Goal: Transaction & Acquisition: Purchase product/service

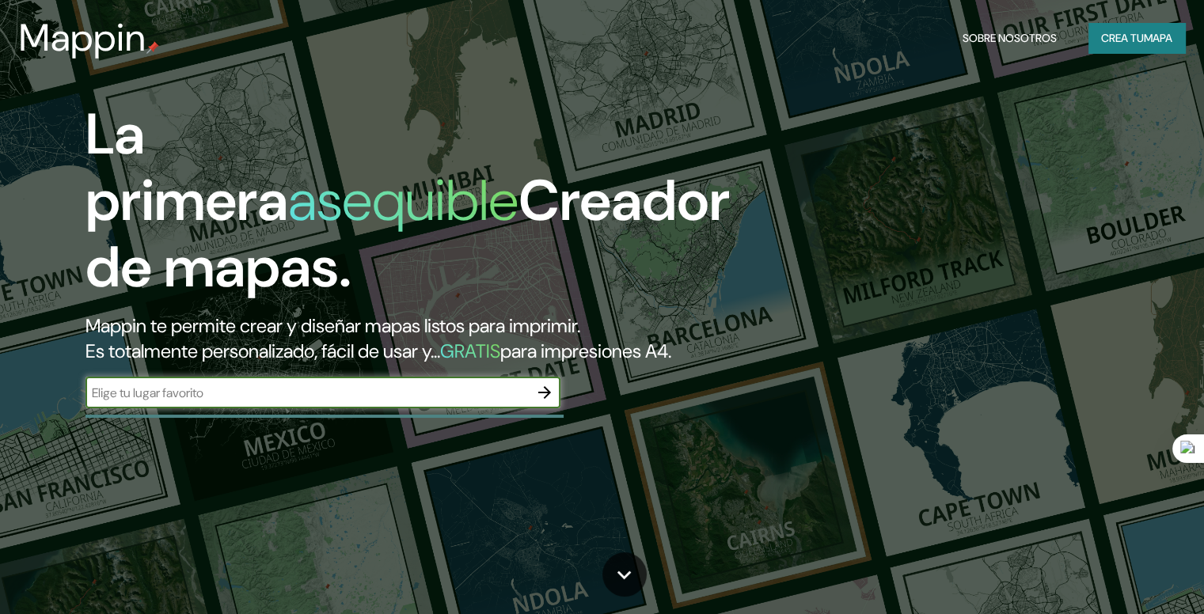
click at [209, 402] on input "text" at bounding box center [306, 393] width 443 height 18
type input "ginebra [GEOGRAPHIC_DATA]"
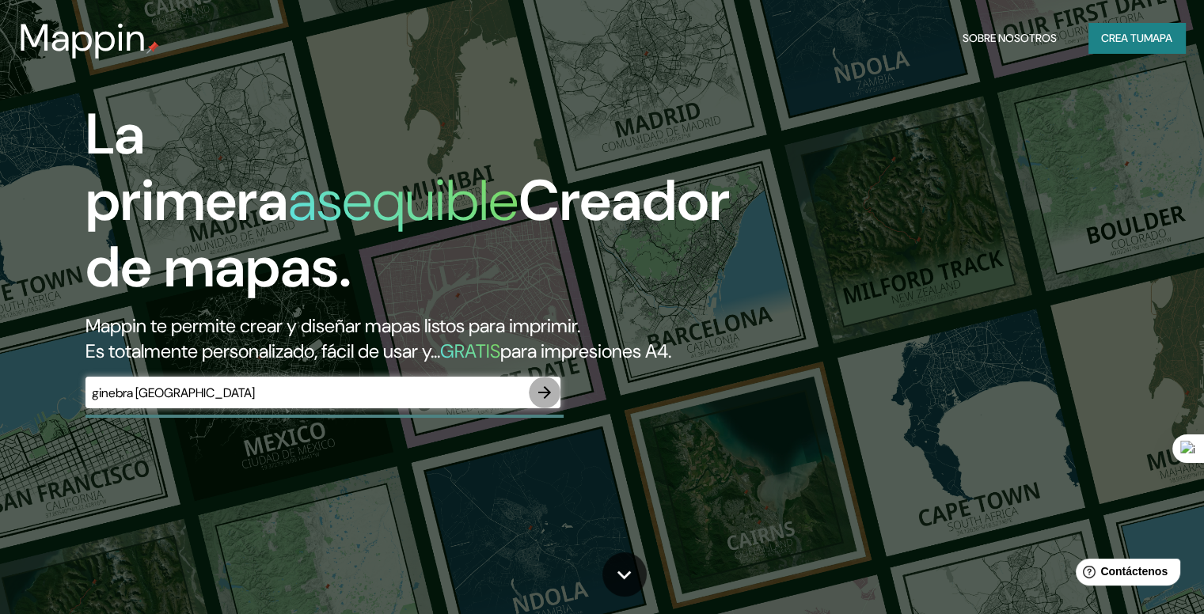
click at [542, 402] on icon "button" at bounding box center [544, 392] width 19 height 19
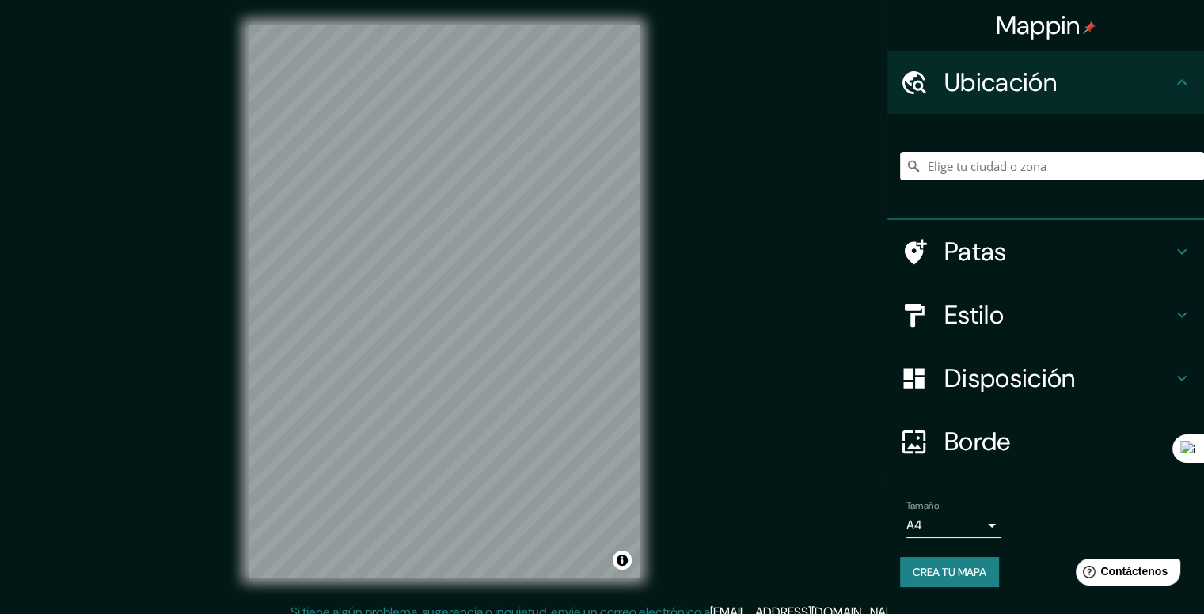
click at [641, 385] on div "© Mapbox © OpenStreetMap Improve this map" at bounding box center [444, 301] width 442 height 603
click at [1094, 251] on h4 "Patas" at bounding box center [1058, 252] width 228 height 32
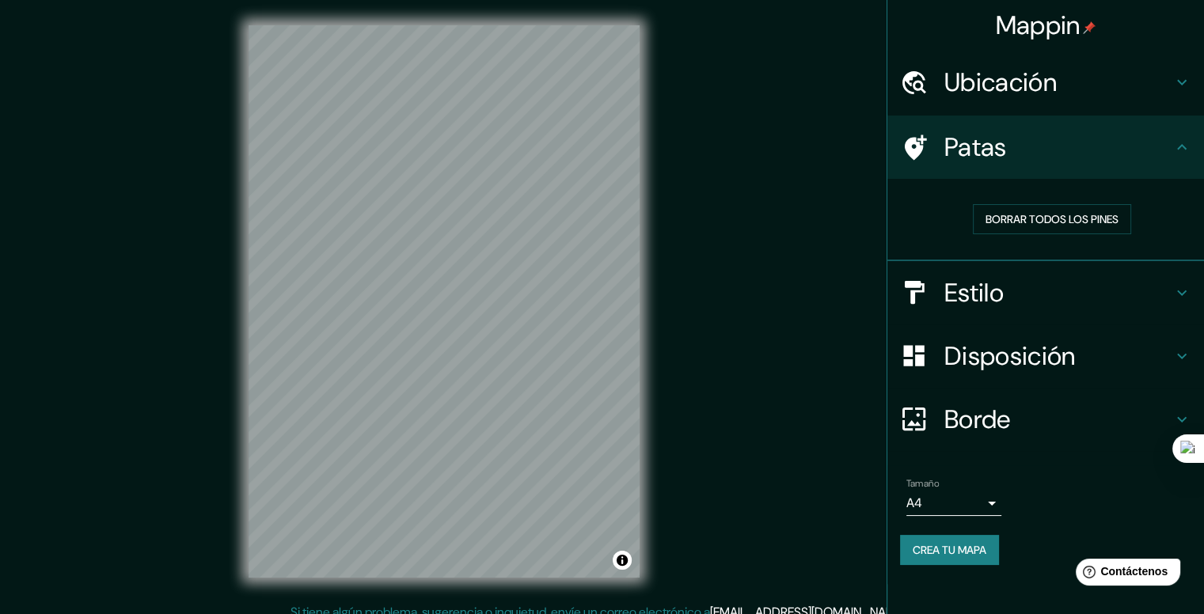
click at [1136, 167] on div "Patas" at bounding box center [1045, 147] width 317 height 63
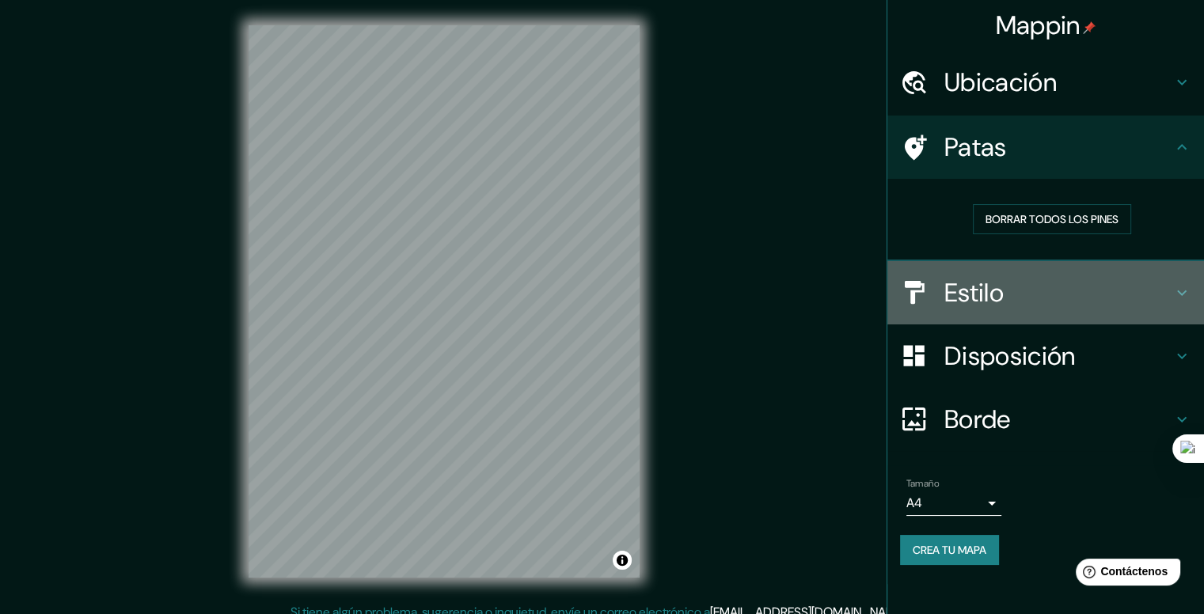
click at [1180, 289] on icon at bounding box center [1181, 292] width 19 height 19
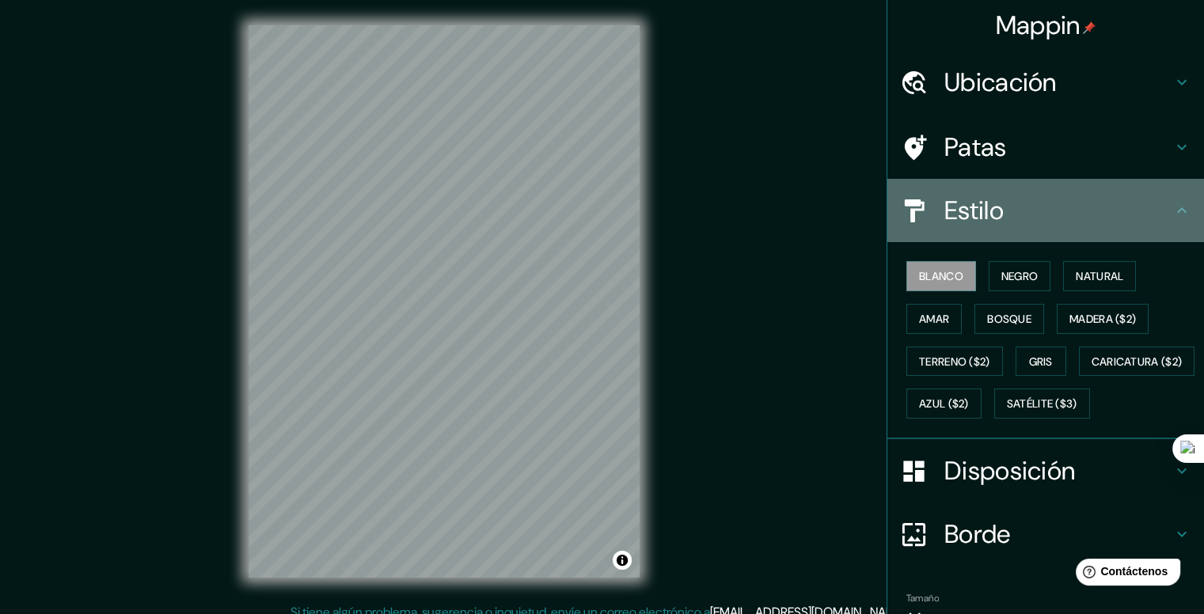
click at [1144, 210] on h4 "Estilo" at bounding box center [1058, 211] width 228 height 32
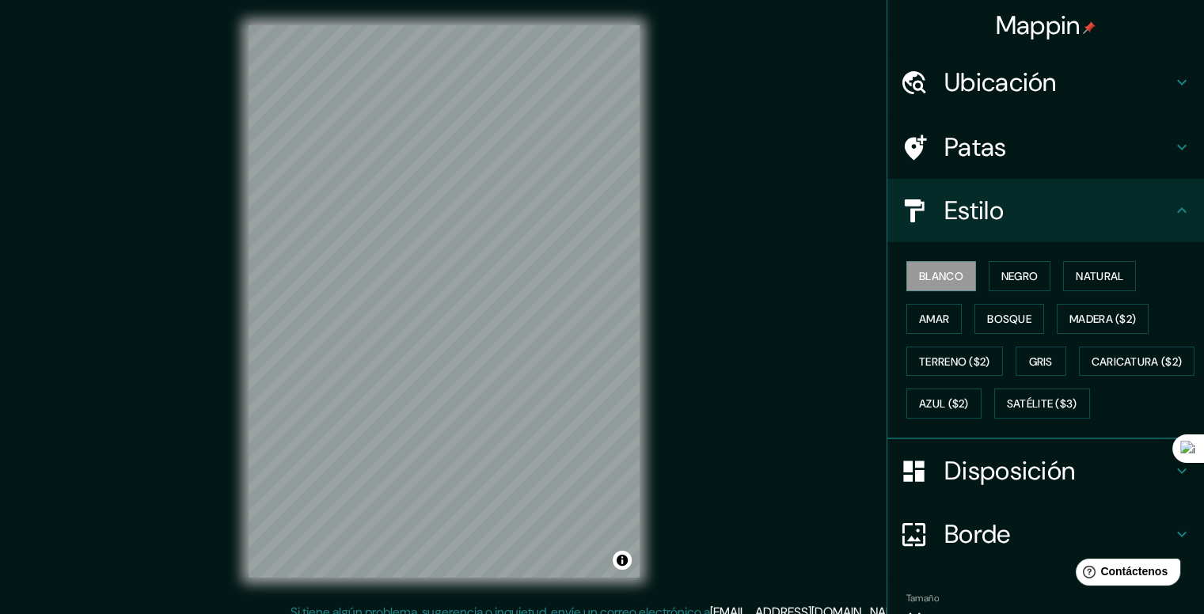
click at [1172, 201] on icon at bounding box center [1181, 210] width 19 height 19
click at [1031, 261] on button "Negro" at bounding box center [1019, 276] width 63 height 30
click at [935, 274] on font "Blanco" at bounding box center [941, 276] width 44 height 14
click at [1101, 264] on button "Natural" at bounding box center [1099, 276] width 73 height 30
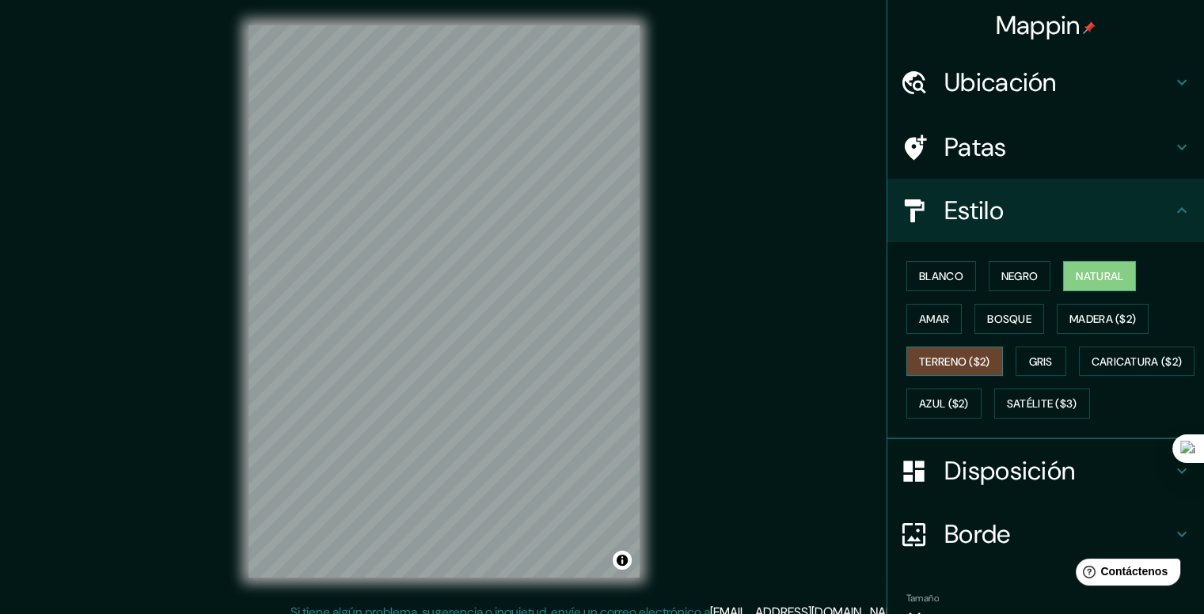
click at [931, 360] on font "Terreno ($2)" at bounding box center [954, 362] width 71 height 14
click at [1016, 362] on button "Gris" at bounding box center [1040, 362] width 51 height 30
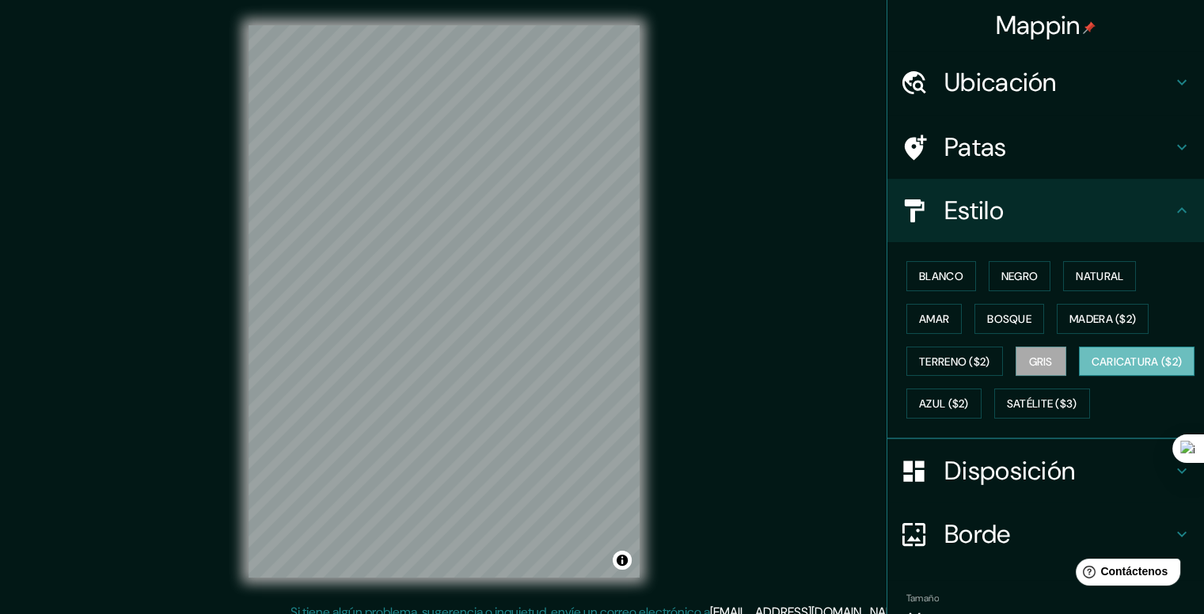
click at [1091, 372] on font "Caricatura ($2)" at bounding box center [1136, 361] width 91 height 21
click at [969, 409] on font "Azul ($2)" at bounding box center [944, 403] width 50 height 21
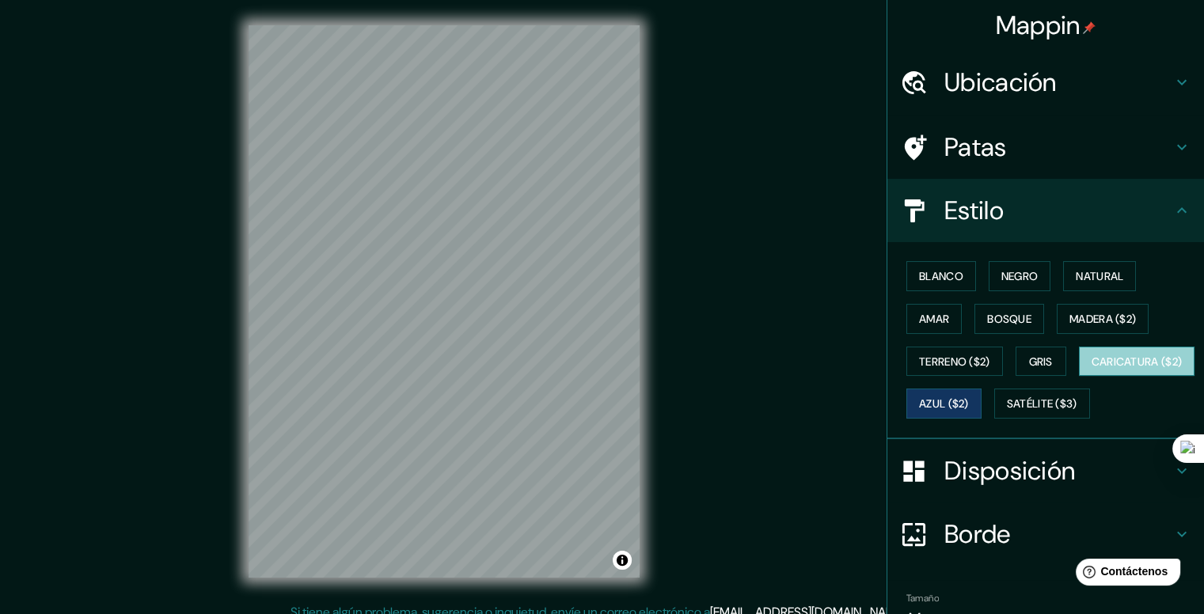
click at [1091, 372] on font "Caricatura ($2)" at bounding box center [1136, 361] width 91 height 21
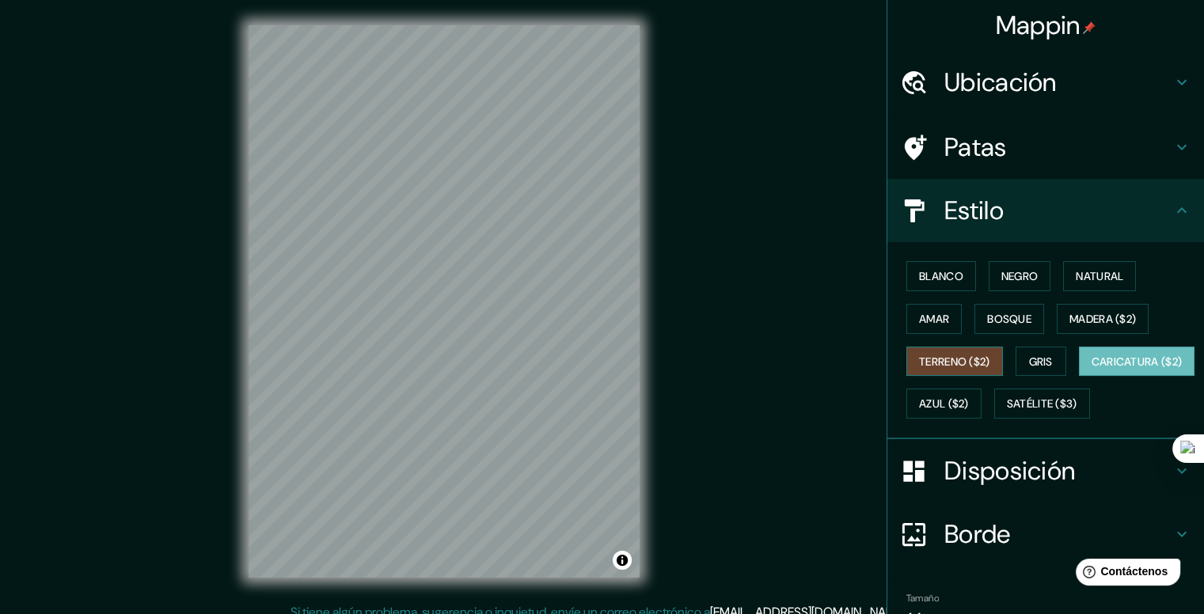
click at [978, 355] on font "Terreno ($2)" at bounding box center [954, 362] width 71 height 14
click at [919, 280] on font "Blanco" at bounding box center [941, 276] width 44 height 14
click at [927, 347] on button "Terreno ($2)" at bounding box center [954, 362] width 97 height 30
click at [1091, 369] on font "Caricatura ($2)" at bounding box center [1136, 362] width 91 height 14
click at [969, 405] on font "Azul ($2)" at bounding box center [944, 404] width 50 height 14
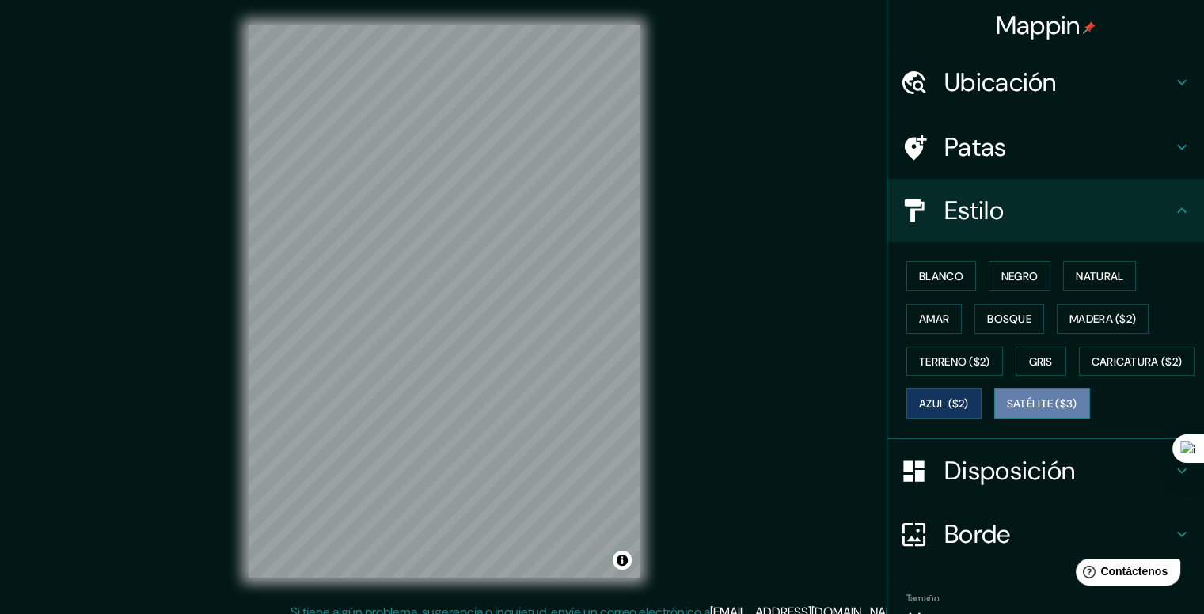
click at [1007, 412] on font "Satélite ($3)" at bounding box center [1042, 404] width 70 height 14
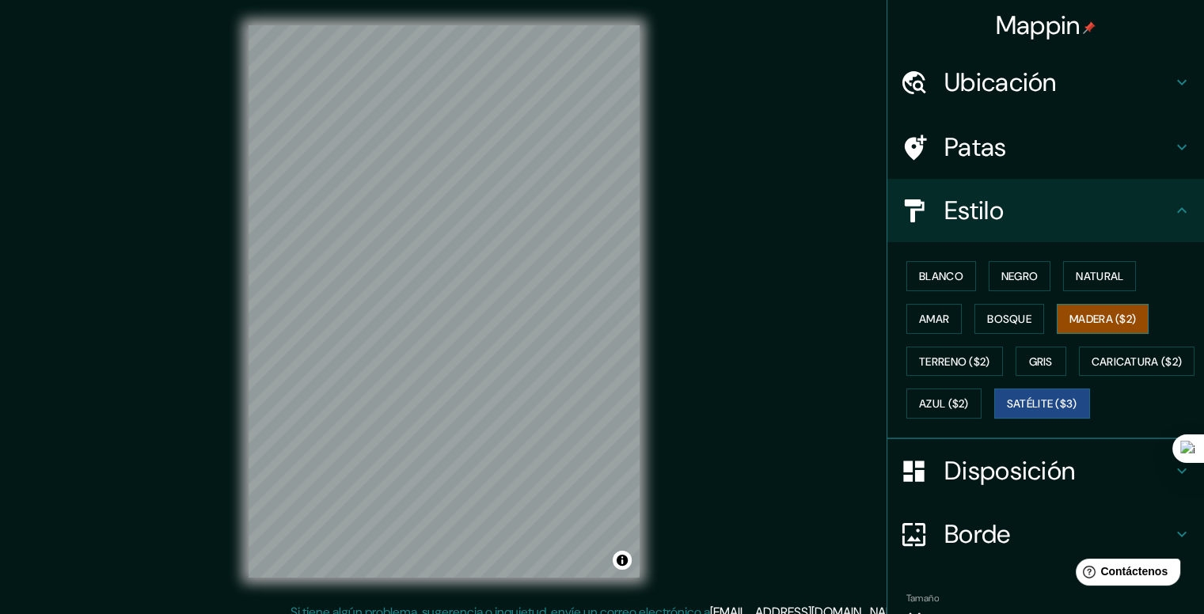
click at [1087, 321] on font "Madera ($2)" at bounding box center [1102, 319] width 66 height 14
click at [1000, 324] on font "Bosque" at bounding box center [1009, 319] width 44 height 14
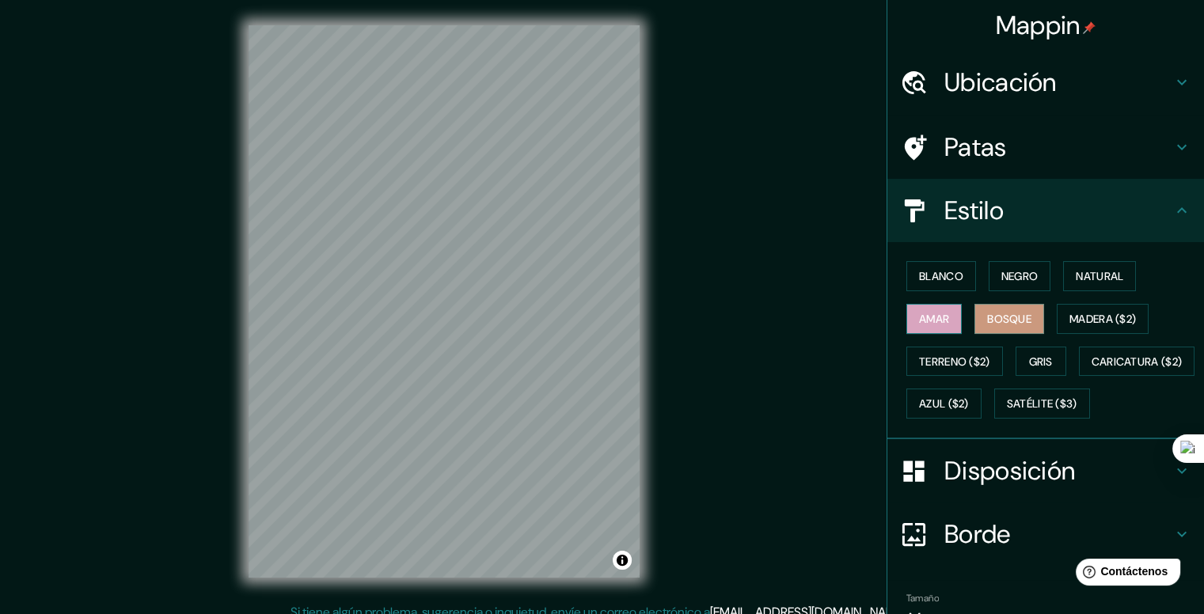
click at [947, 321] on button "Amar" at bounding box center [933, 319] width 55 height 30
click at [1101, 284] on font "Natural" at bounding box center [1099, 276] width 47 height 21
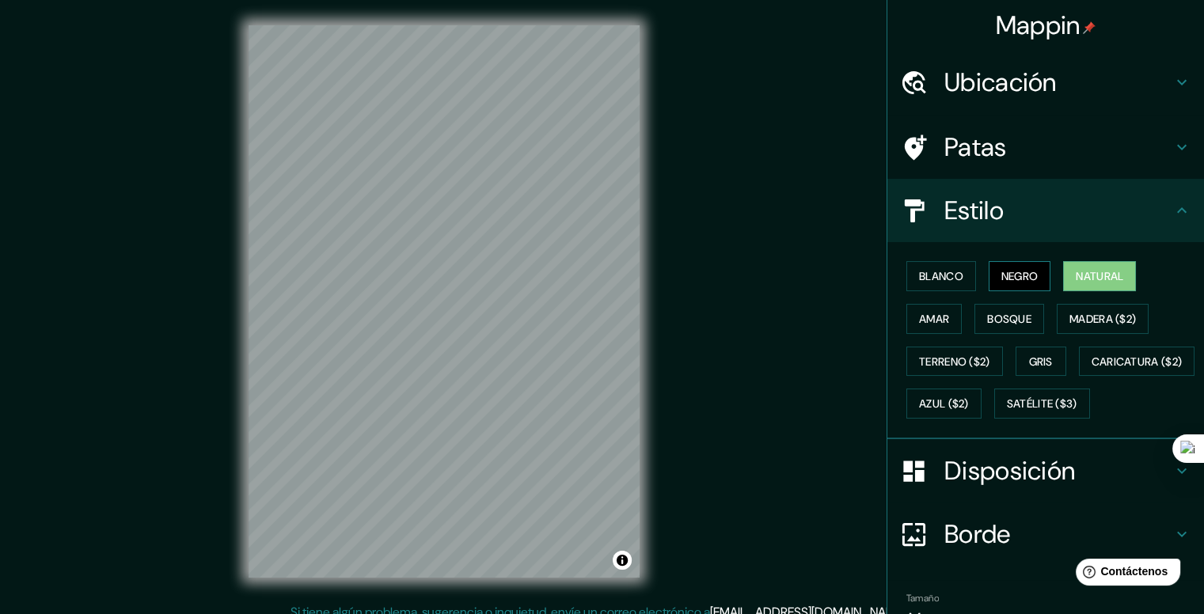
click at [1020, 266] on font "Negro" at bounding box center [1019, 276] width 37 height 21
click at [948, 267] on font "Blanco" at bounding box center [941, 276] width 44 height 21
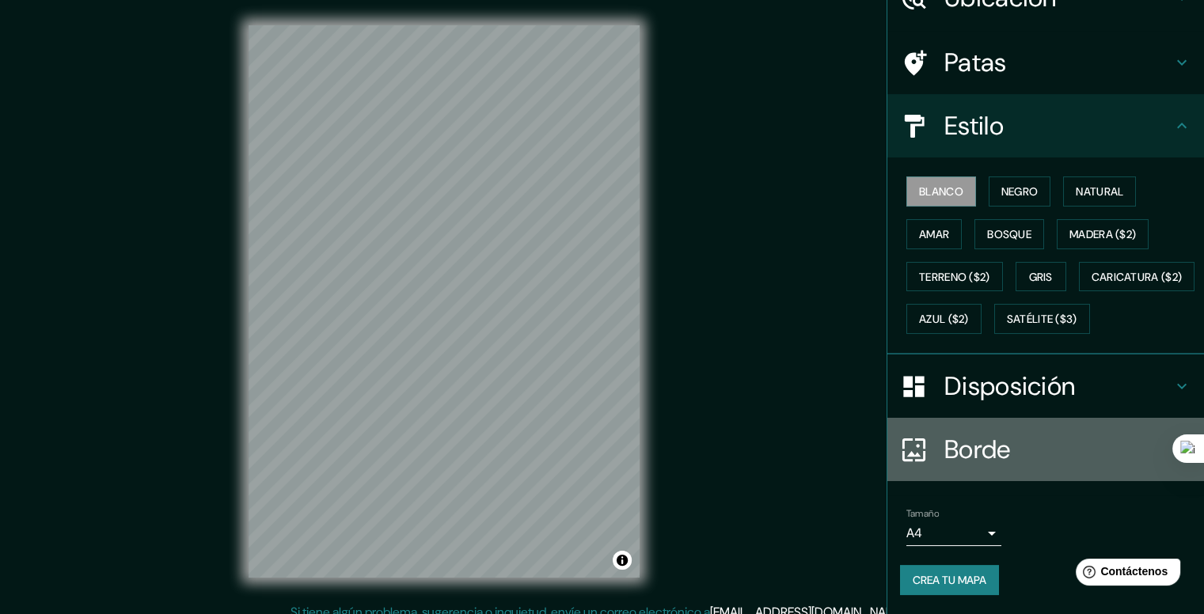
click at [1023, 447] on h4 "Borde" at bounding box center [1058, 450] width 228 height 32
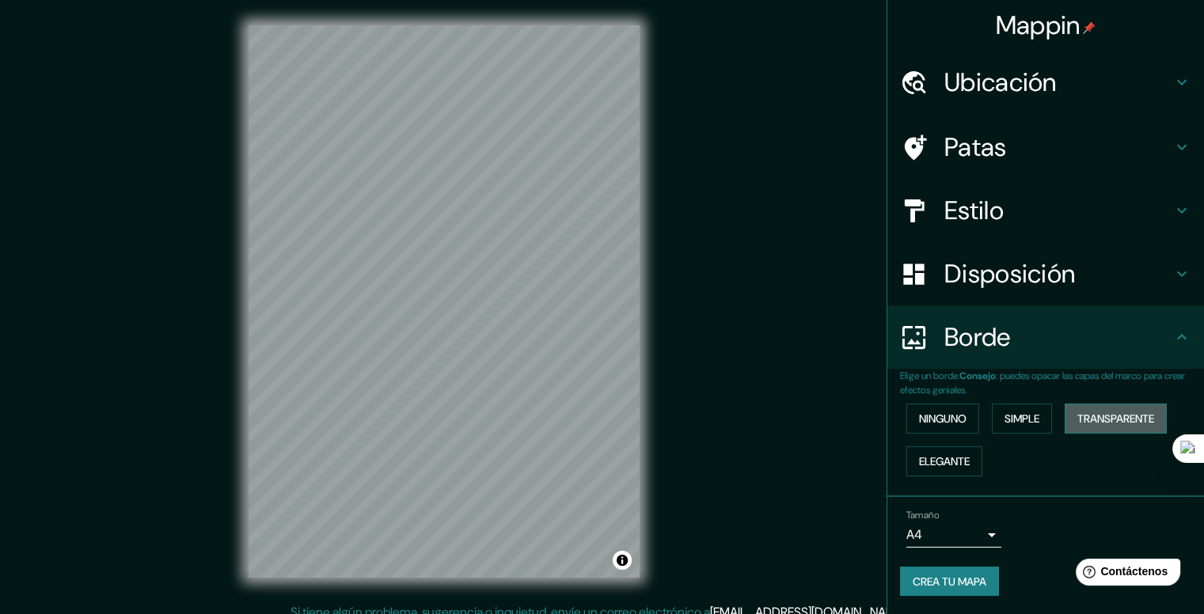
click at [1141, 421] on font "Transparente" at bounding box center [1115, 419] width 77 height 14
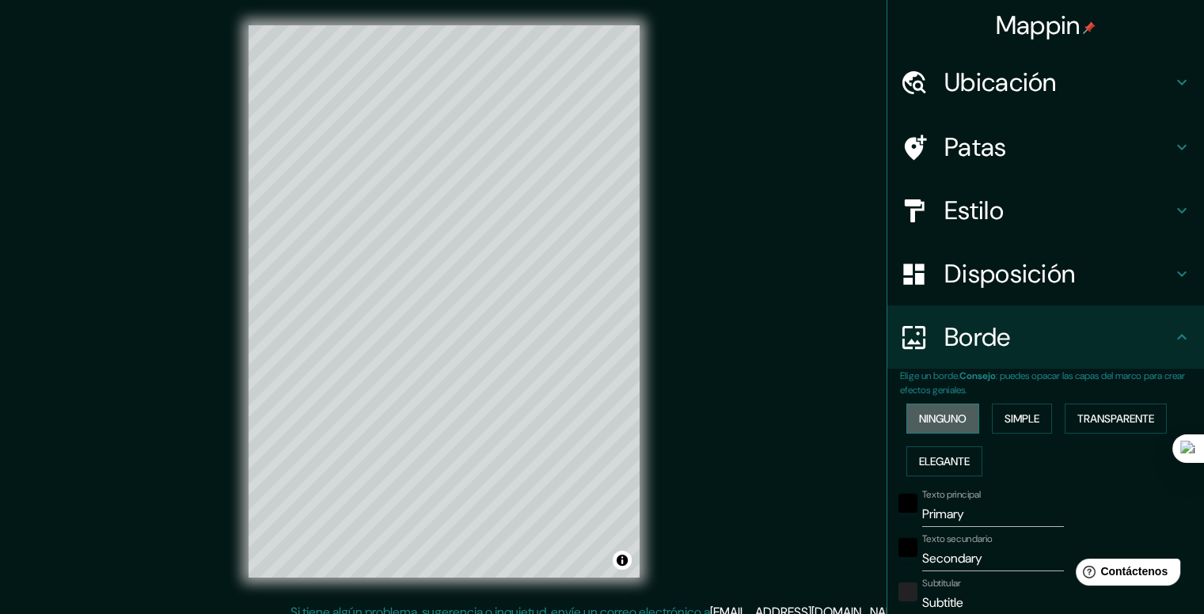
click at [943, 416] on font "Ninguno" at bounding box center [942, 419] width 47 height 14
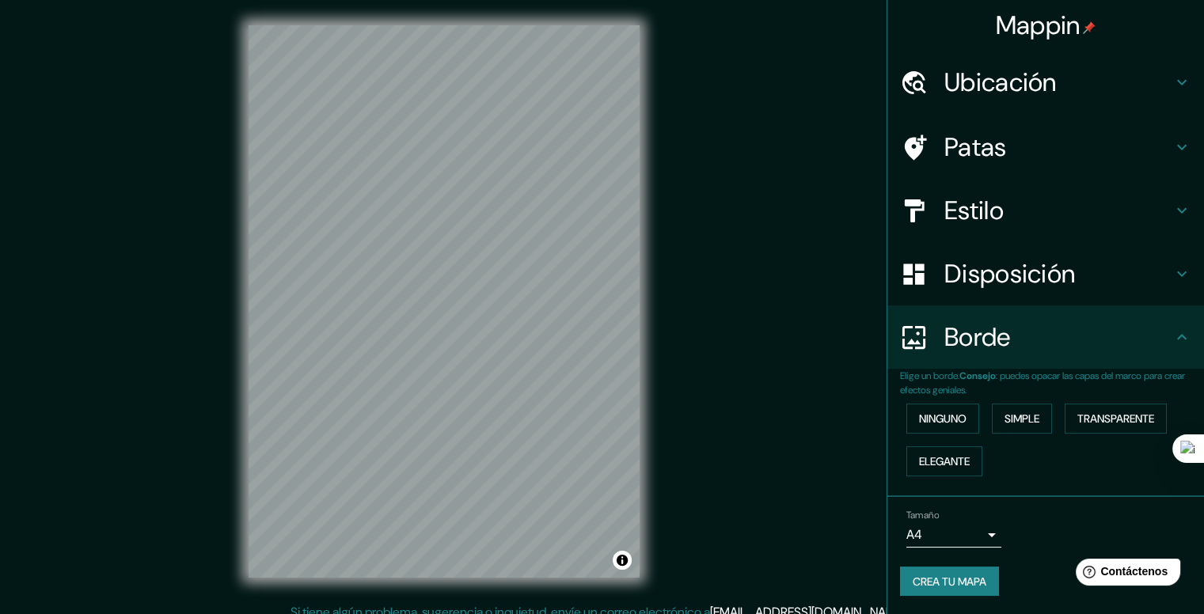
click at [1157, 343] on h4 "Borde" at bounding box center [1058, 337] width 228 height 32
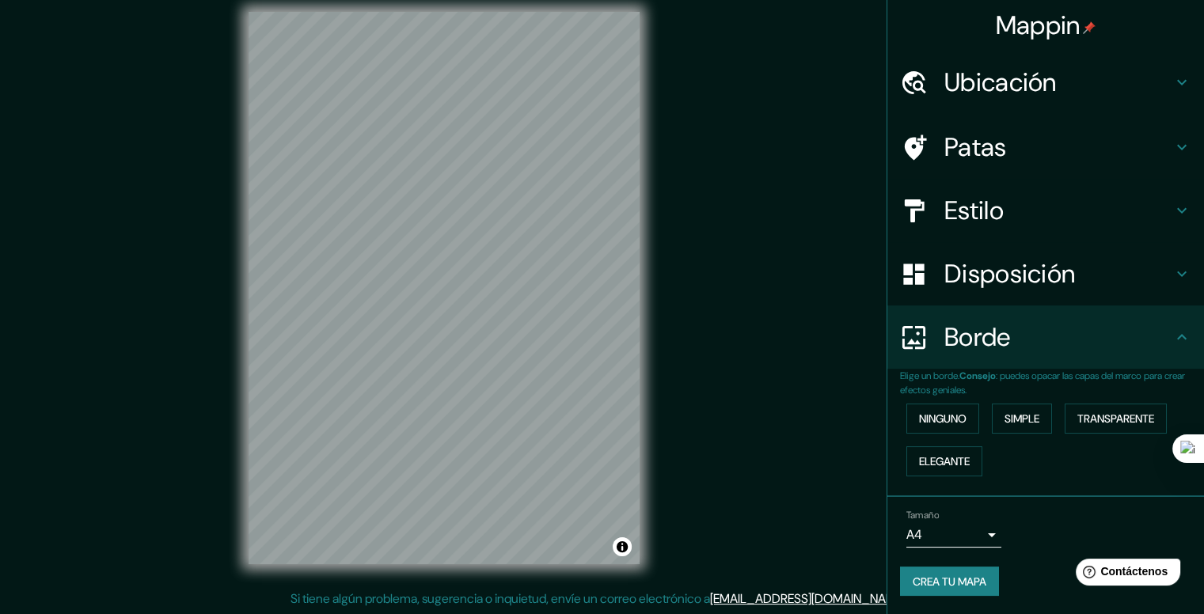
scroll to position [14, 0]
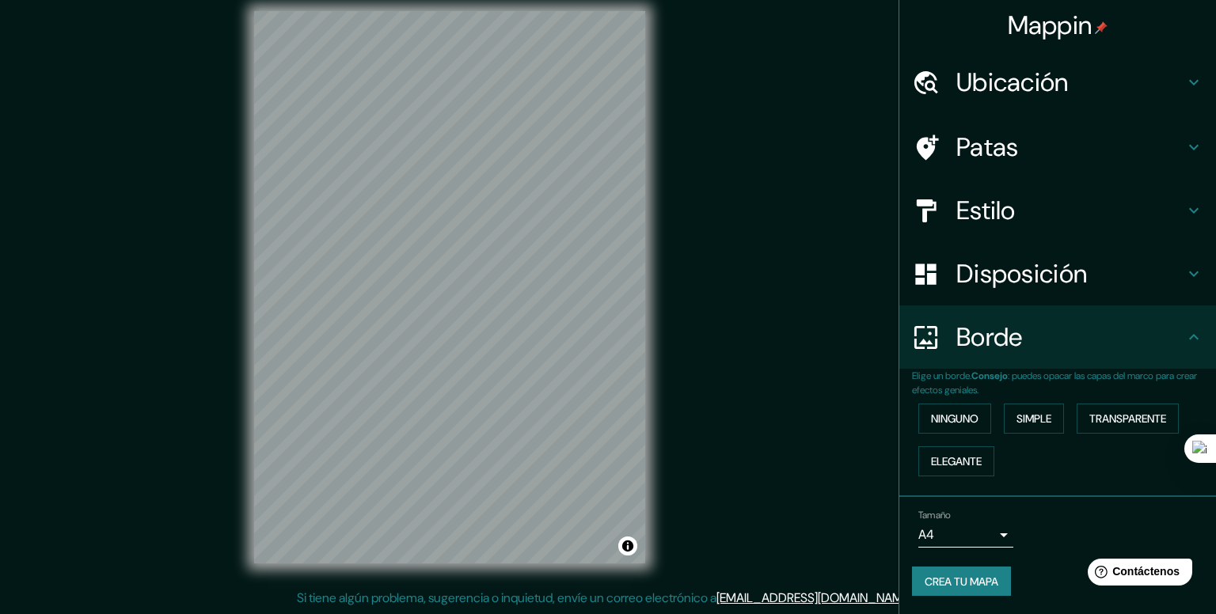
click at [991, 524] on body "Mappin Ubicación Patas Estilo Disposición Borde Elige un borde. Consejo : puede…" at bounding box center [608, 293] width 1216 height 614
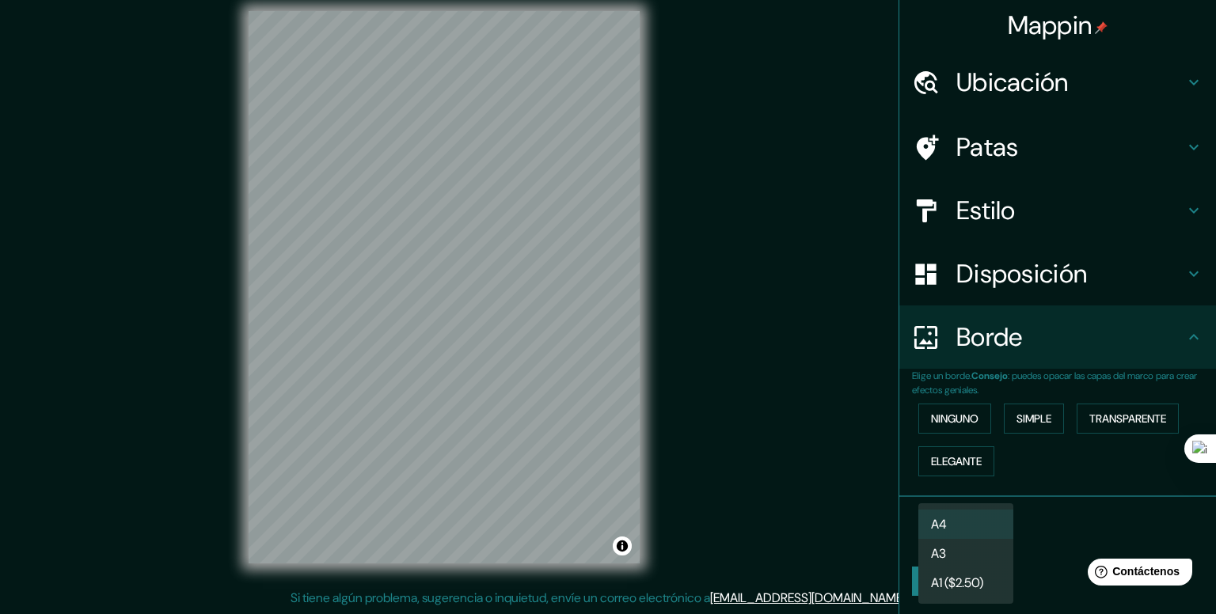
click at [989, 545] on li "A3" at bounding box center [965, 553] width 95 height 29
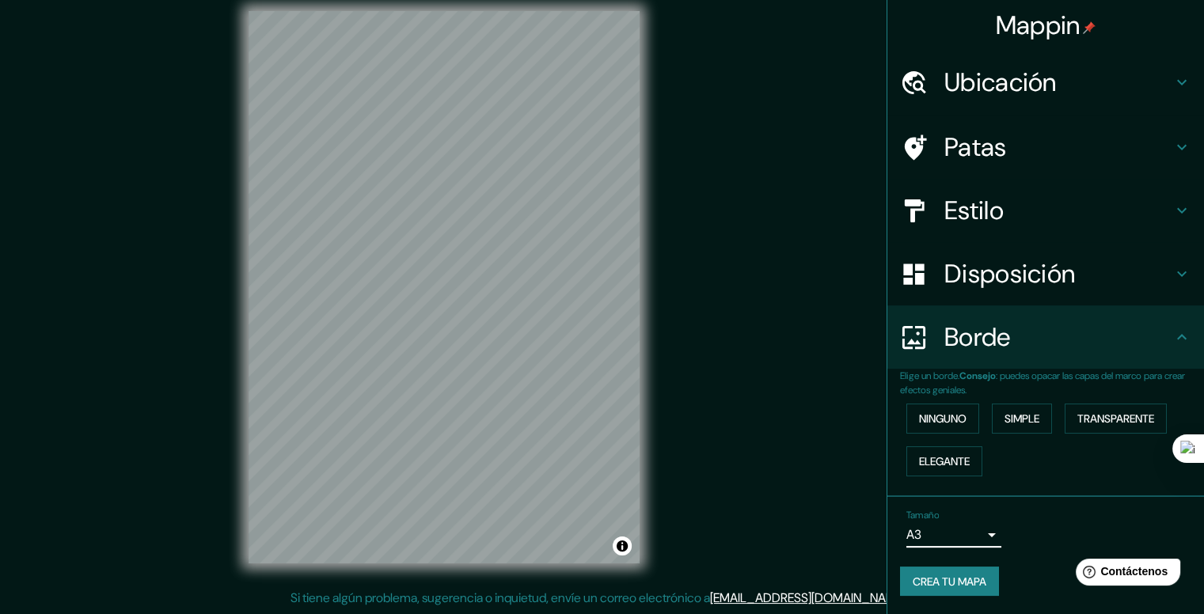
click at [985, 514] on div "Tamaño A3 a4" at bounding box center [953, 529] width 95 height 38
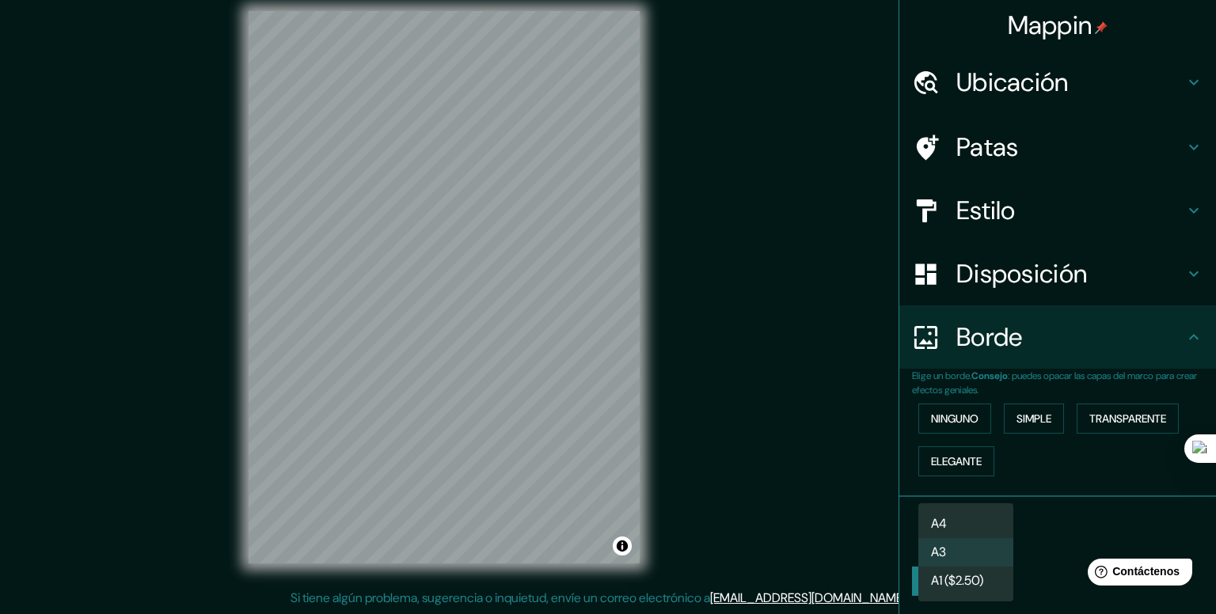
click at [981, 533] on body "Mappin Ubicación Patas Estilo Disposición Borde Elige un borde. Consejo : puede…" at bounding box center [608, 293] width 1216 height 614
click at [959, 577] on font "A1 ($2.50)" at bounding box center [957, 583] width 52 height 17
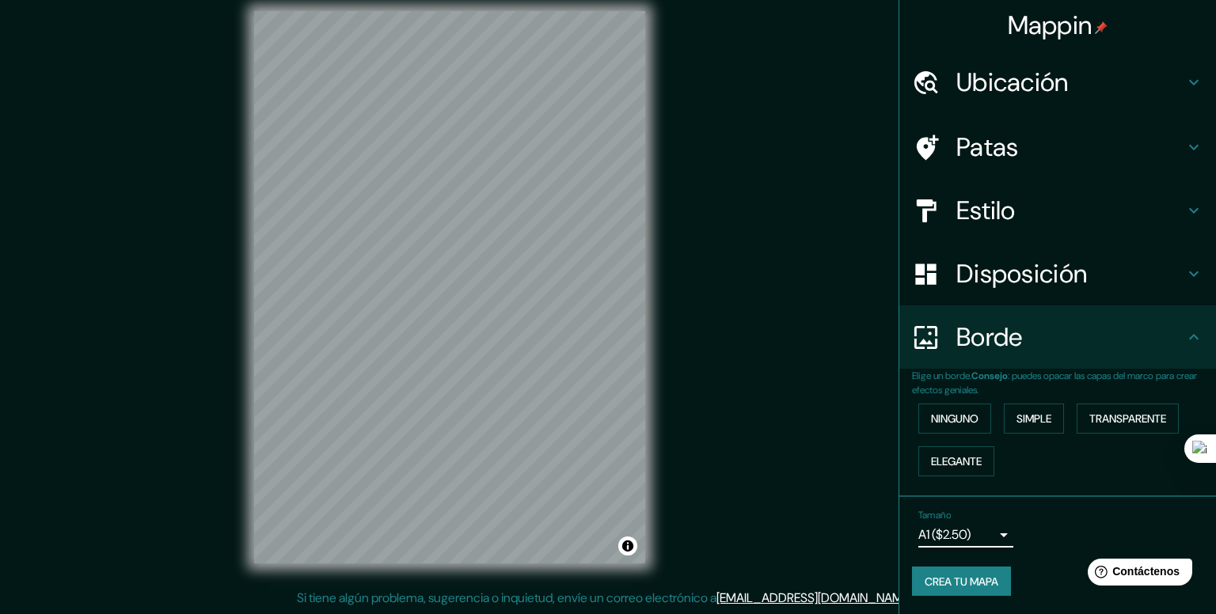
click at [985, 527] on body "Mappin Ubicación Patas Estilo Disposición Borde Elige un borde. Consejo : puede…" at bounding box center [608, 293] width 1216 height 614
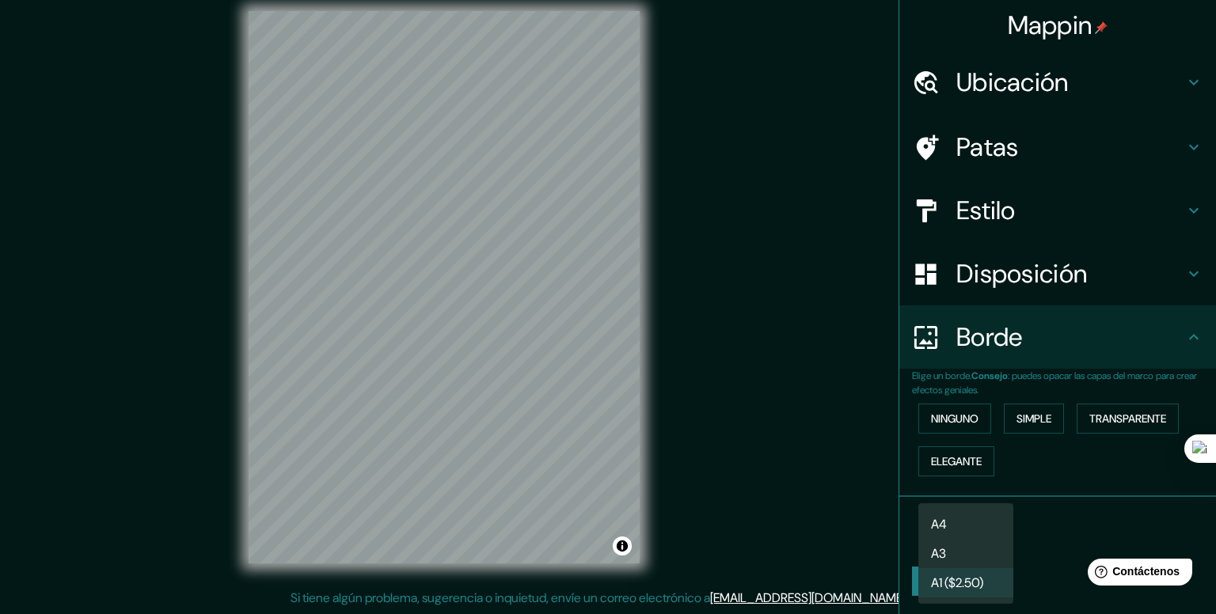
click at [970, 525] on li "A4" at bounding box center [965, 524] width 95 height 29
type input "single"
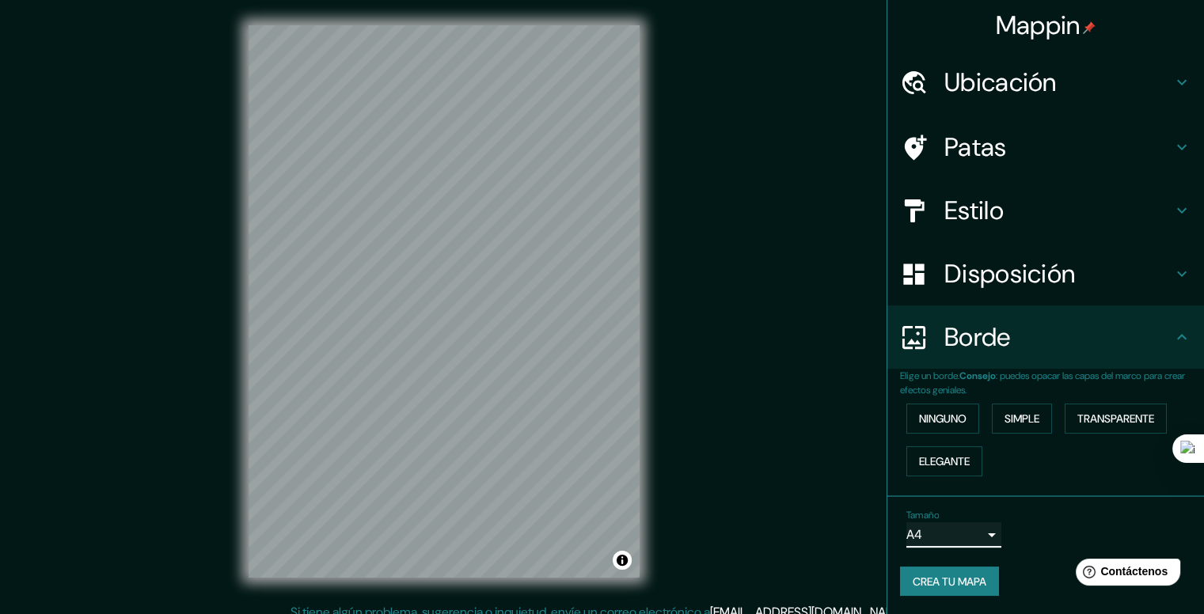
scroll to position [0, 0]
click at [1174, 354] on div "Borde" at bounding box center [1045, 336] width 317 height 63
click at [1187, 336] on icon at bounding box center [1181, 337] width 19 height 19
click at [1149, 336] on h4 "Borde" at bounding box center [1058, 337] width 228 height 32
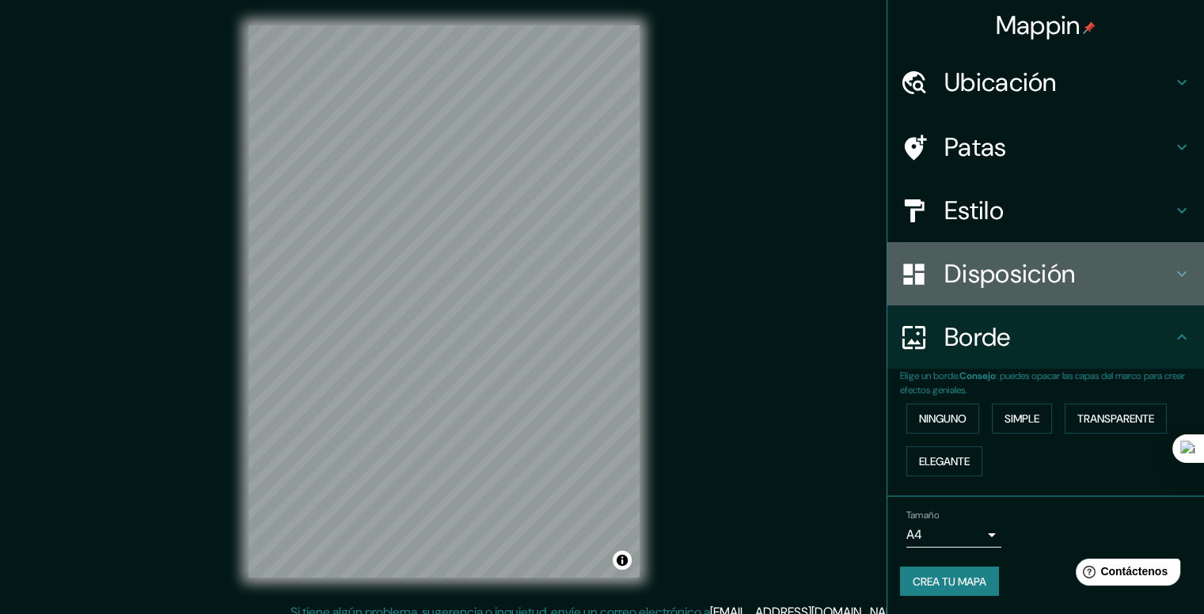
click at [975, 275] on font "Disposición" at bounding box center [1009, 273] width 131 height 33
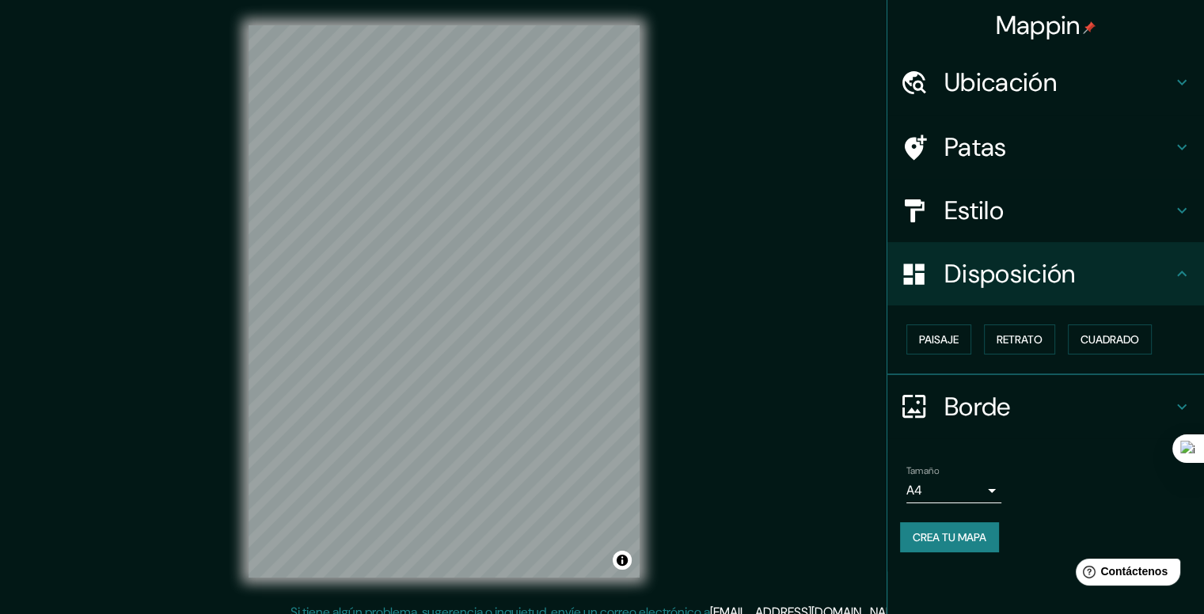
click at [1061, 211] on h4 "Estilo" at bounding box center [1058, 211] width 228 height 32
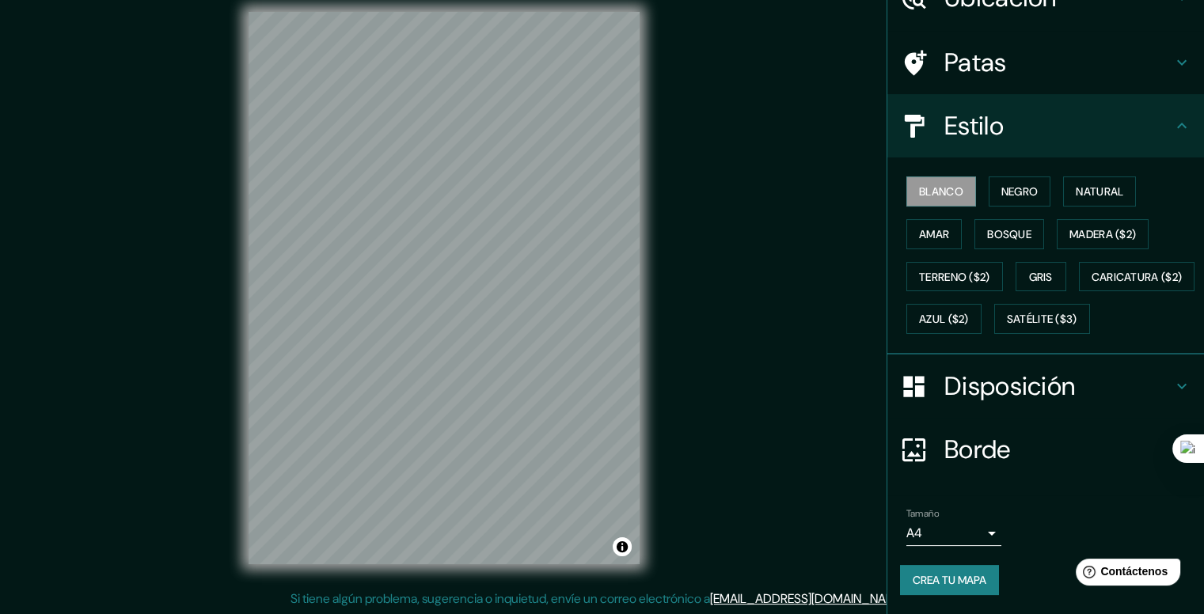
scroll to position [14, 0]
click at [934, 227] on font "Amar" at bounding box center [934, 234] width 30 height 14
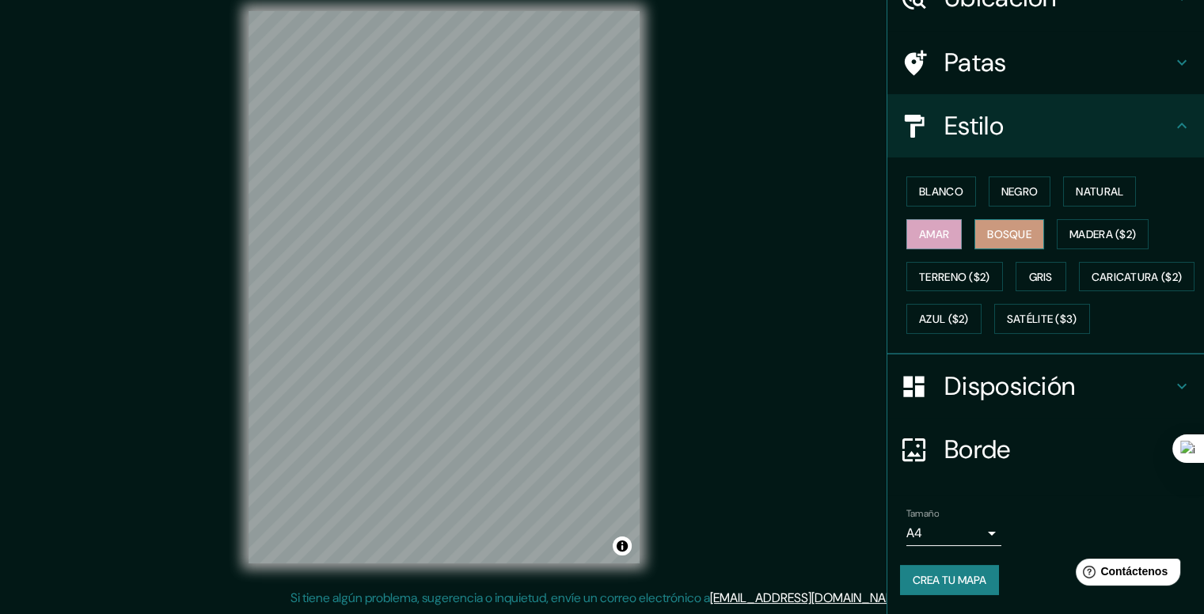
click at [992, 227] on font "Bosque" at bounding box center [1009, 234] width 44 height 14
click at [1085, 184] on font "Natural" at bounding box center [1099, 191] width 47 height 14
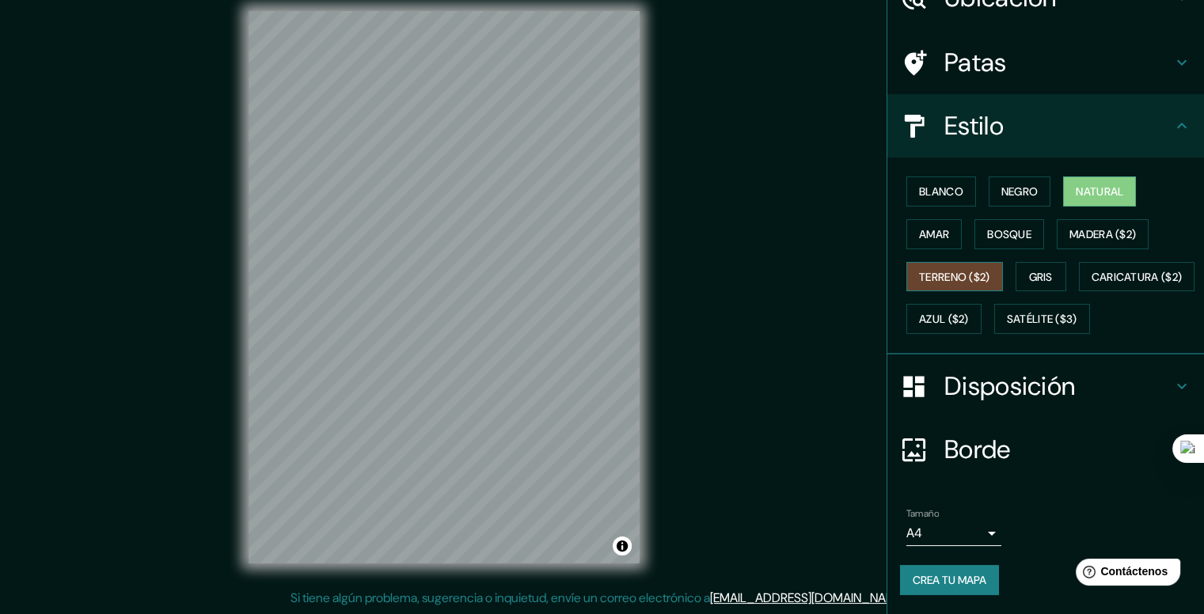
click at [988, 262] on button "Terreno ($2)" at bounding box center [954, 277] width 97 height 30
click at [928, 181] on font "Blanco" at bounding box center [941, 191] width 44 height 21
click at [935, 270] on font "Terreno ($2)" at bounding box center [954, 277] width 71 height 14
click at [936, 184] on font "Blanco" at bounding box center [941, 191] width 44 height 14
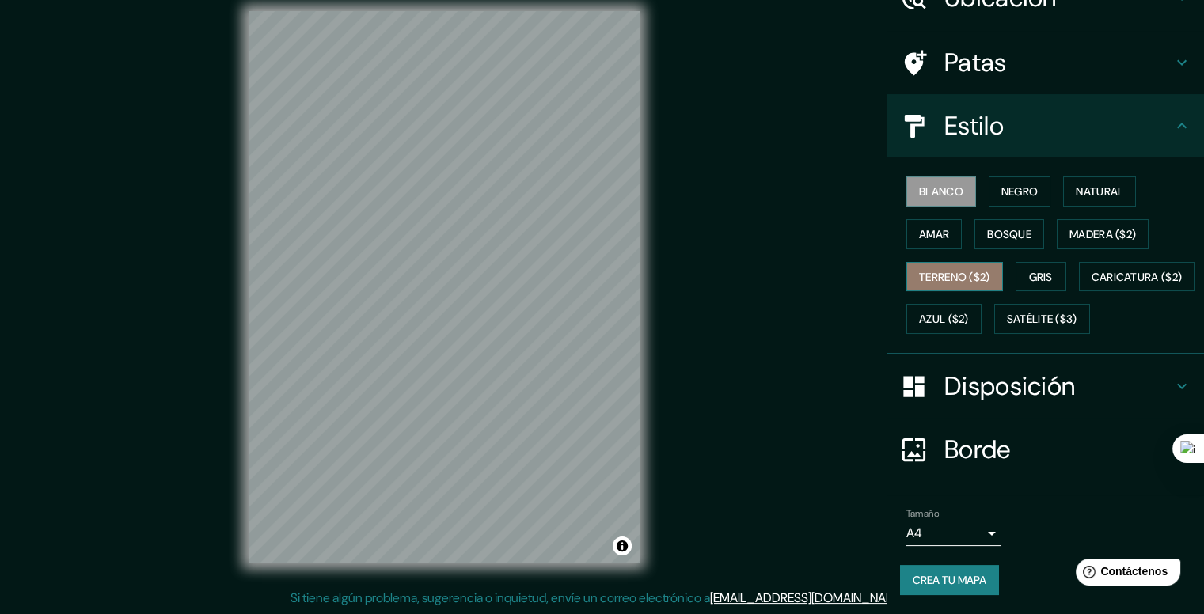
click at [934, 267] on font "Terreno ($2)" at bounding box center [954, 277] width 71 height 21
click at [735, 153] on div "Mappin Ubicación Patas Estilo Blanco Negro Natural [PERSON_NAME] ($2) Terreno (…" at bounding box center [602, 300] width 1204 height 628
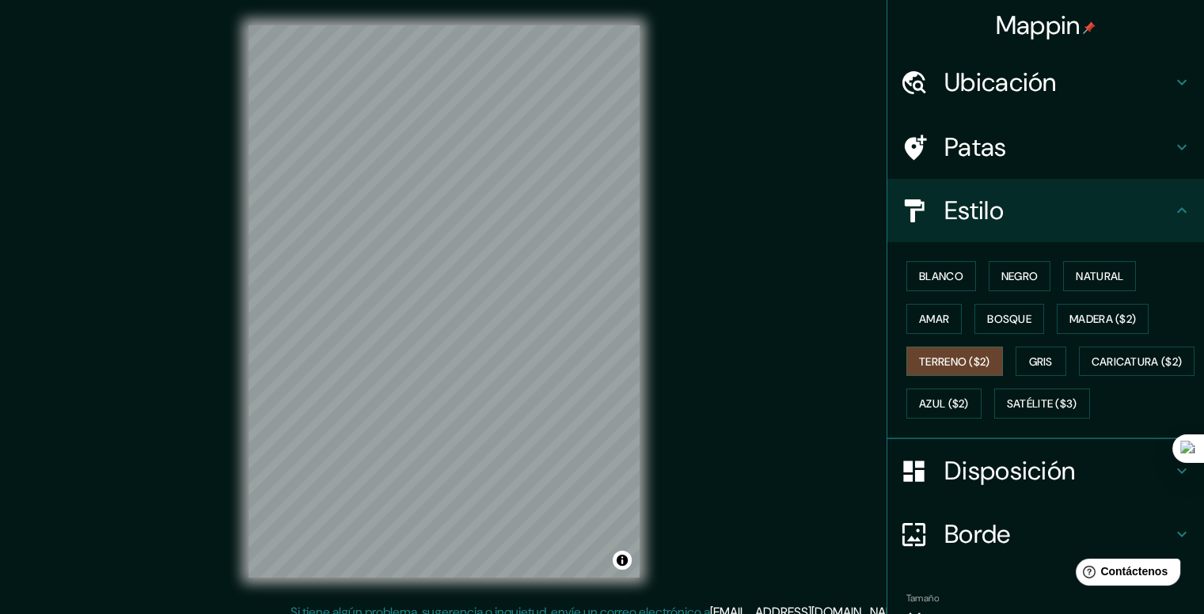
scroll to position [0, 0]
